Goal: Task Accomplishment & Management: Use online tool/utility

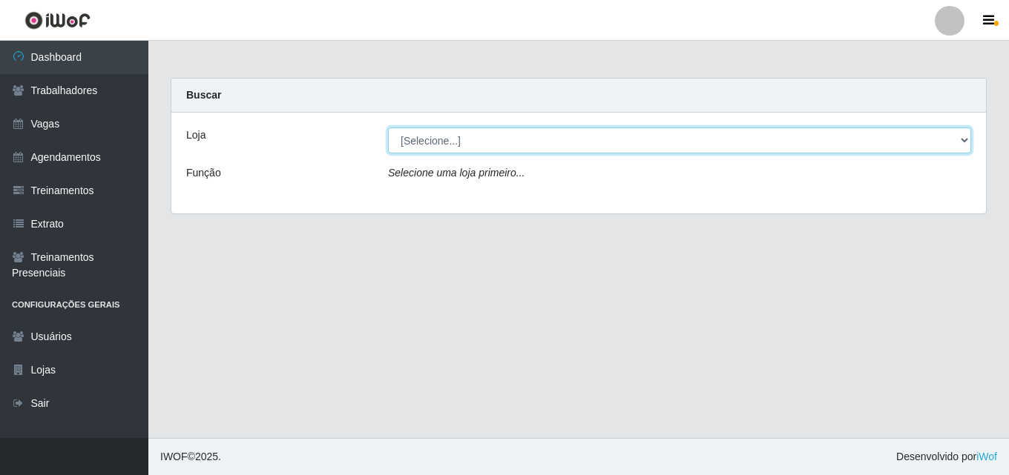
click at [426, 142] on select "[Selecione...] Chinatown Sushimi - [GEOGRAPHIC_DATA]" at bounding box center [679, 141] width 583 height 26
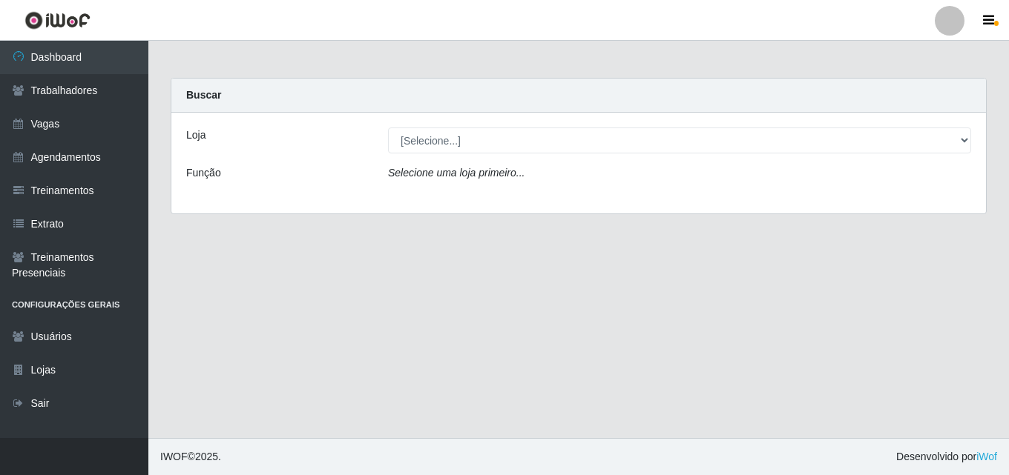
click at [430, 197] on div "Loja [Selecione...] Chinatown Sushimi - [GEOGRAPHIC_DATA] Função Selecione uma …" at bounding box center [578, 163] width 814 height 101
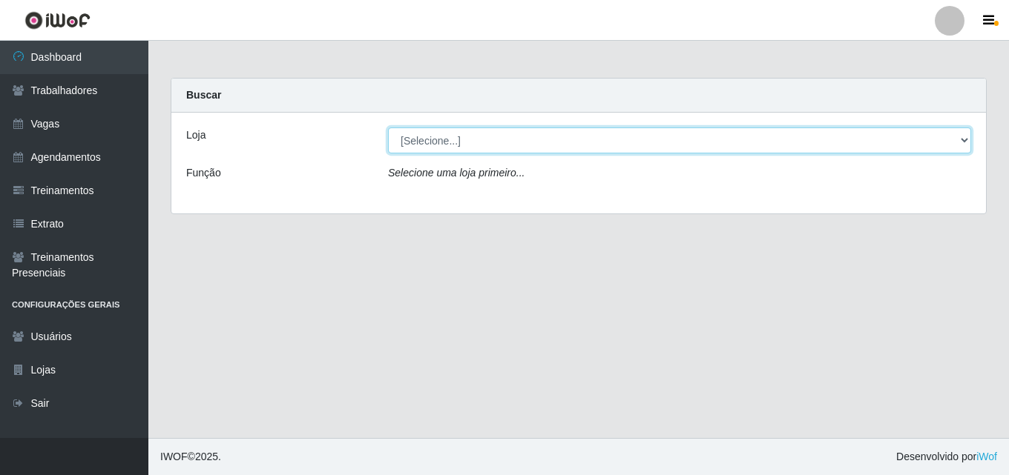
click at [446, 145] on select "[Selecione...] Chinatown Sushimi - [GEOGRAPHIC_DATA]" at bounding box center [679, 141] width 583 height 26
select select "357"
click at [388, 128] on select "[Selecione...] Chinatown Sushimi - [GEOGRAPHIC_DATA]" at bounding box center [679, 141] width 583 height 26
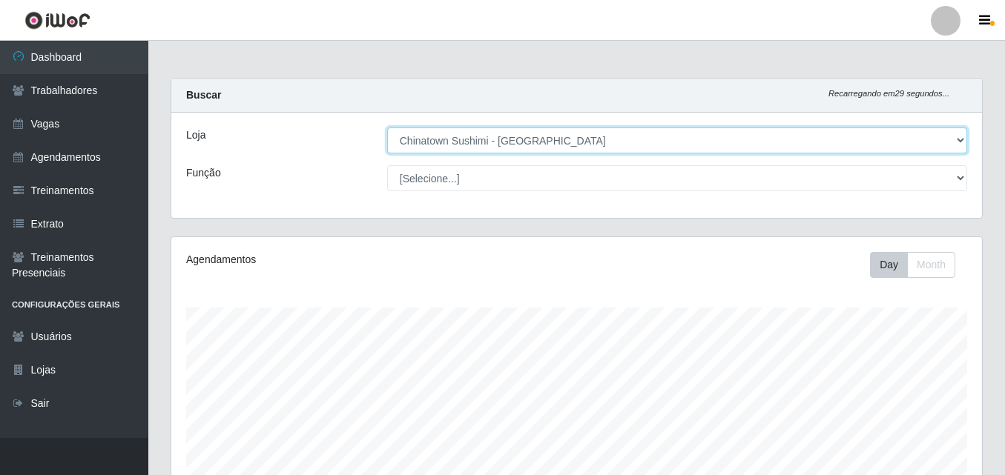
scroll to position [338, 0]
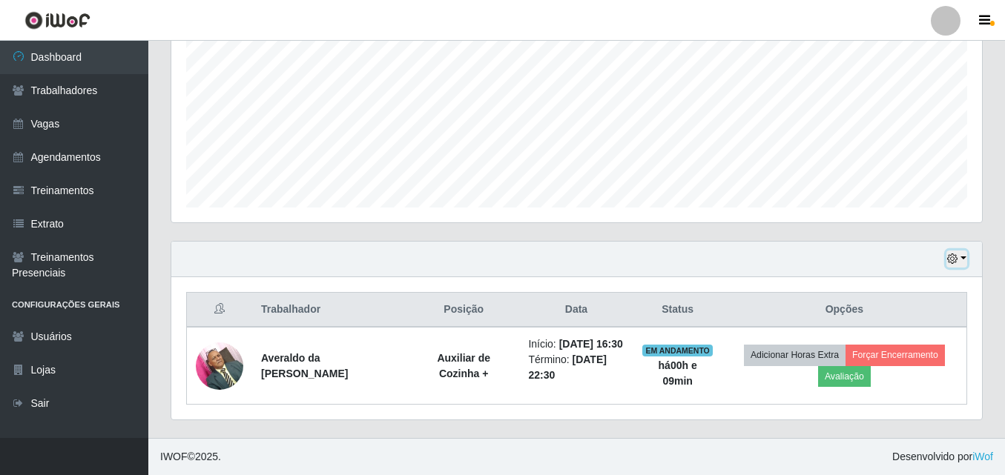
click at [952, 254] on icon "button" at bounding box center [952, 259] width 10 height 10
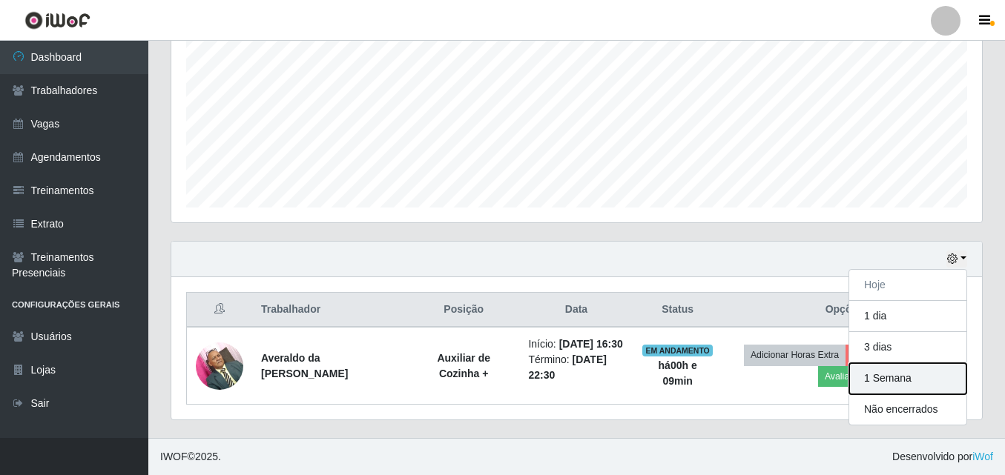
click at [872, 363] on button "1 Semana" at bounding box center [907, 378] width 117 height 31
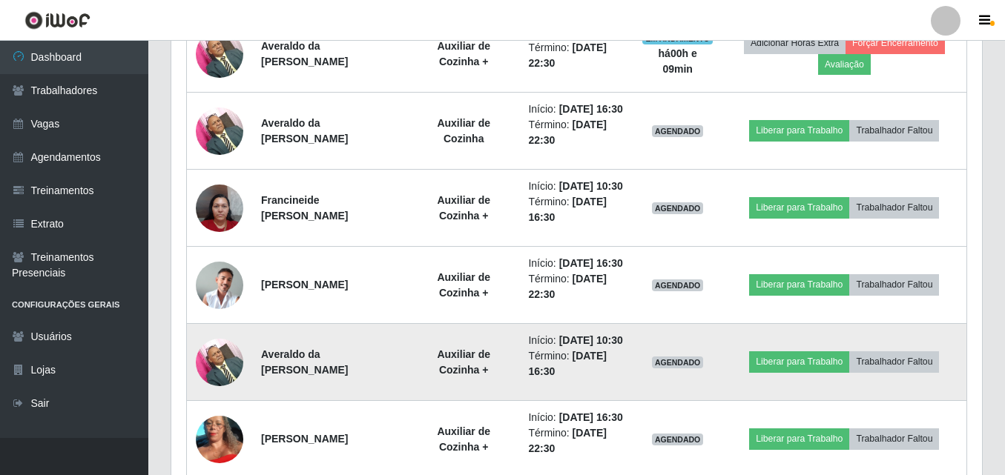
scroll to position [783, 0]
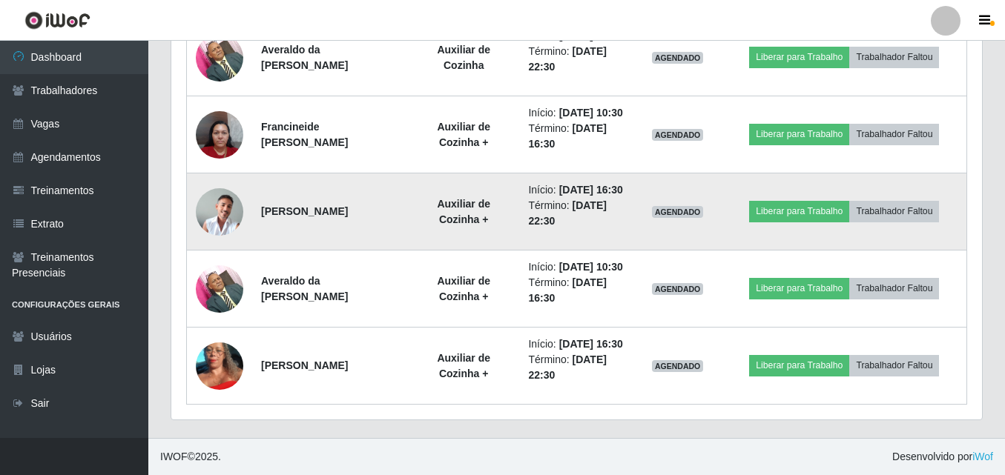
click at [226, 193] on img at bounding box center [219, 211] width 47 height 47
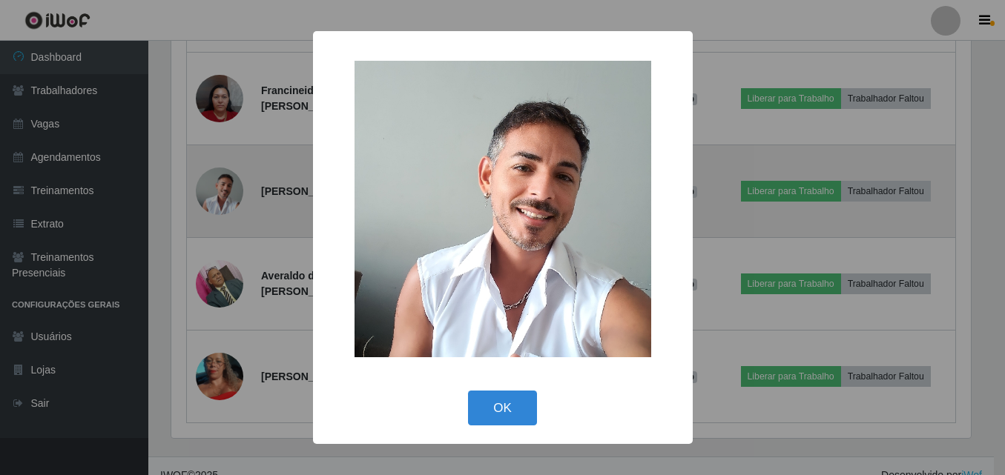
scroll to position [308, 803]
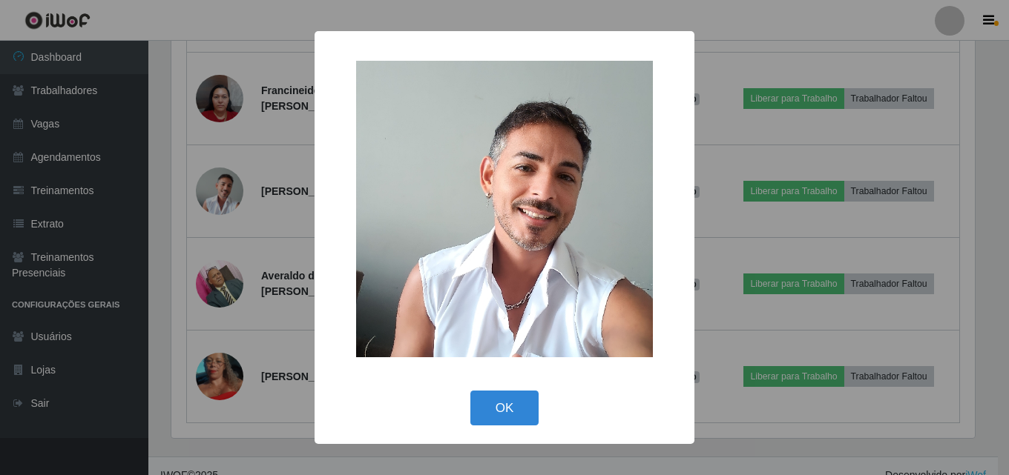
click at [215, 186] on div "× OK Cancel" at bounding box center [504, 237] width 1009 height 475
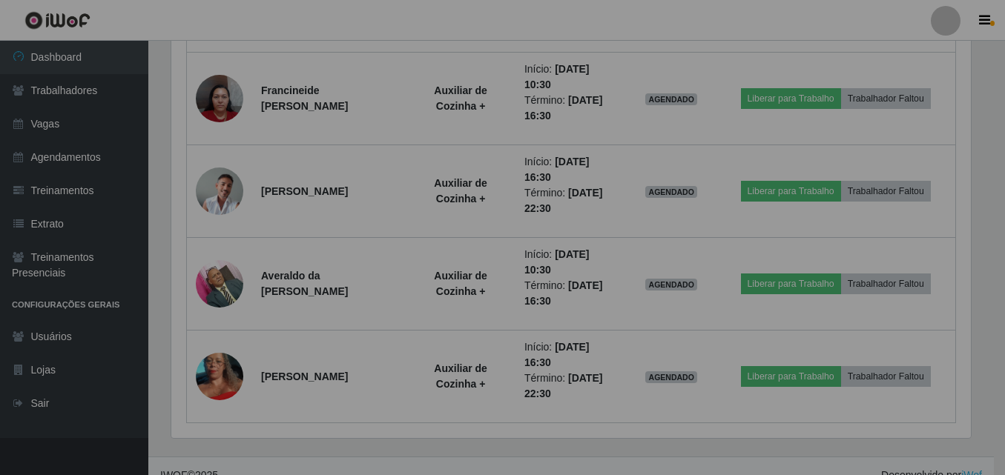
scroll to position [308, 811]
